Goal: Task Accomplishment & Management: Use online tool/utility

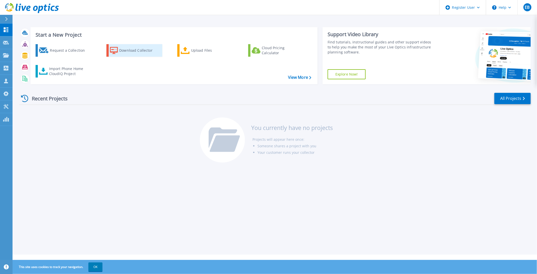
click at [123, 51] on div "Download Collector" at bounding box center [139, 50] width 40 height 10
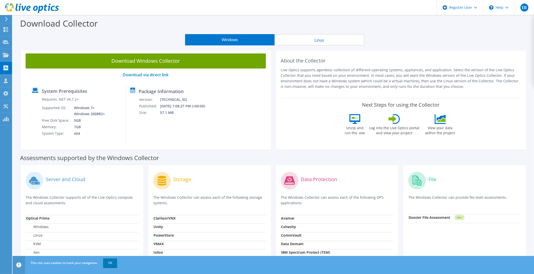
drag, startPoint x: 41, startPoint y: 9, endPoint x: 41, endPoint y: 12, distance: 3.0
click at [41, 9] on use at bounding box center [32, 8] width 54 height 10
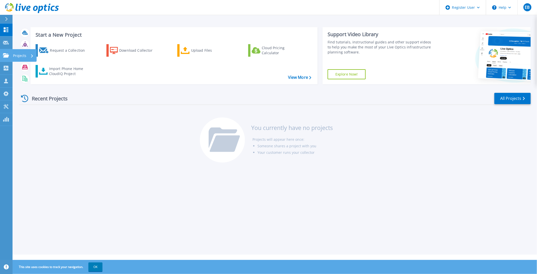
click at [20, 55] on p "Projects" at bounding box center [19, 55] width 13 height 13
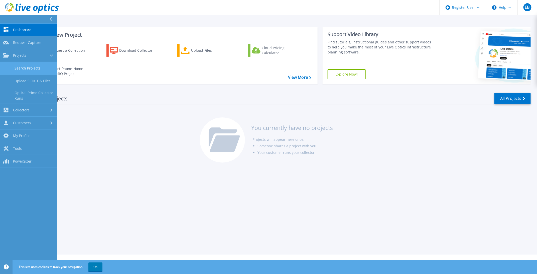
click at [37, 67] on link "Search Projects" at bounding box center [28, 68] width 57 height 13
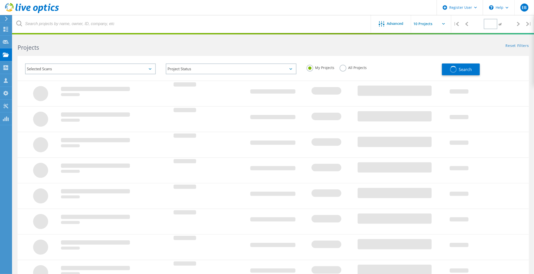
type input "1"
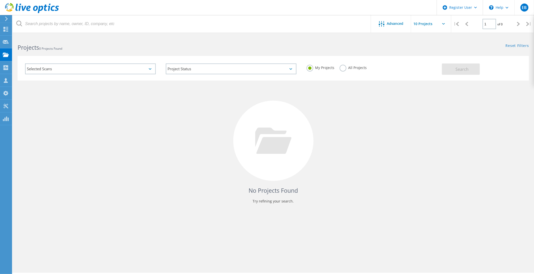
click at [151, 68] on div "Selected Scans" at bounding box center [90, 68] width 131 height 11
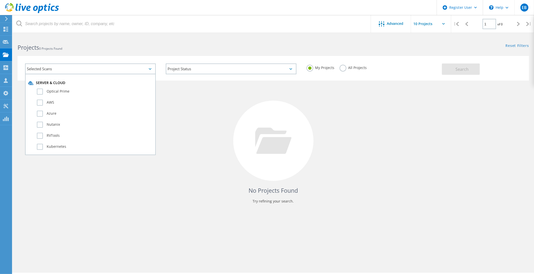
click at [343, 67] on label "All Projects" at bounding box center [352, 67] width 27 height 5
click at [0, 0] on input "All Projects" at bounding box center [0, 0] width 0 height 0
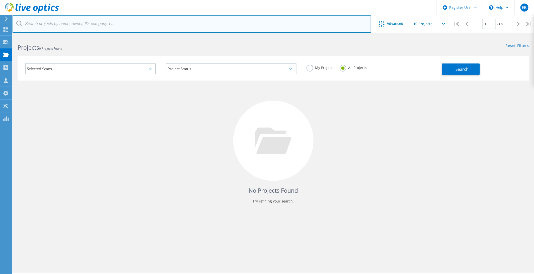
click at [141, 26] on input "text" at bounding box center [192, 24] width 358 height 18
paste input "jeff@bentondcs.com"
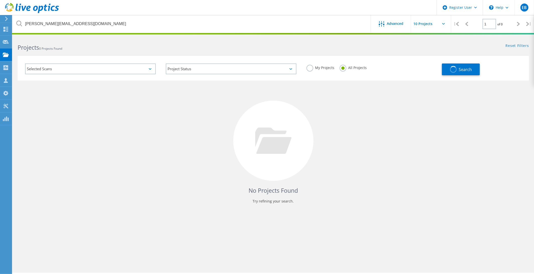
click at [193, 45] on h2 "Projects 0 Projects Found" at bounding box center [143, 47] width 250 height 8
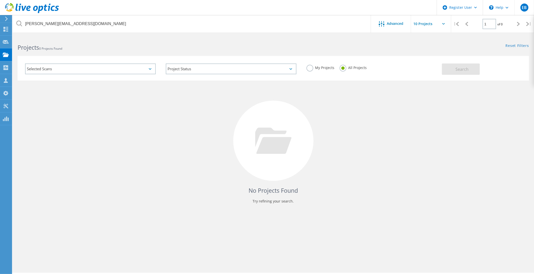
click at [443, 23] on icon at bounding box center [443, 24] width 3 height 2
click at [442, 24] on icon at bounding box center [443, 24] width 3 height 2
click at [444, 22] on input "text" at bounding box center [436, 24] width 50 height 18
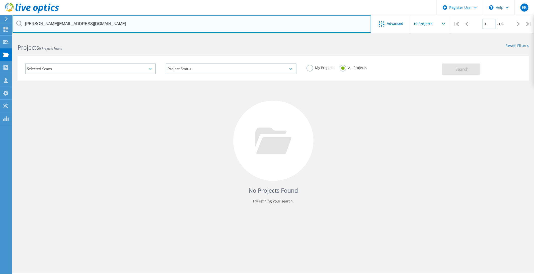
drag, startPoint x: 30, startPoint y: 25, endPoint x: 19, endPoint y: 25, distance: 10.8
click at [19, 25] on div "jeff@bentondcs.com" at bounding box center [192, 24] width 358 height 18
drag, startPoint x: 30, startPoint y: 23, endPoint x: 24, endPoint y: 23, distance: 6.0
click at [24, 23] on input "jeff@bentondcs.com" at bounding box center [192, 24] width 358 height 18
type input "@bentondcs.com"
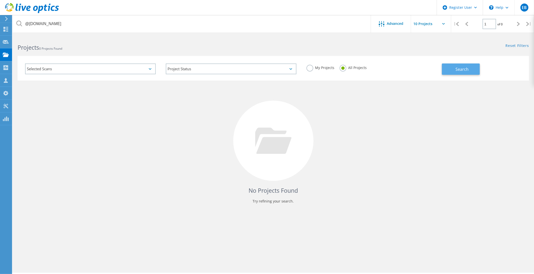
click at [473, 72] on button "Search" at bounding box center [461, 68] width 38 height 11
